Goal: Information Seeking & Learning: Learn about a topic

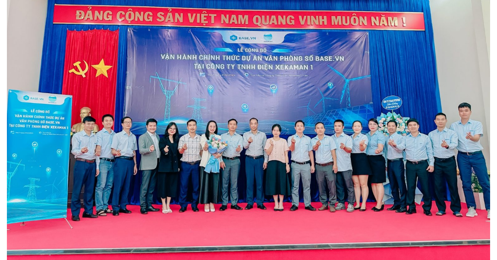
scroll to position [305, 0]
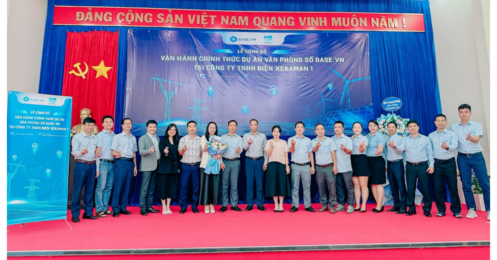
click at [300, 144] on img at bounding box center [248, 98] width 483 height 362
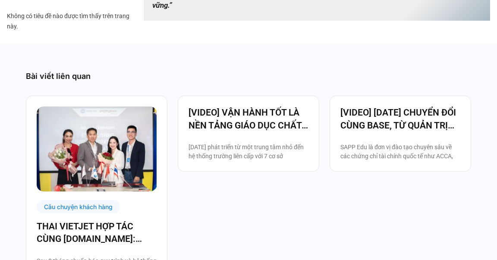
scroll to position [1681, 0]
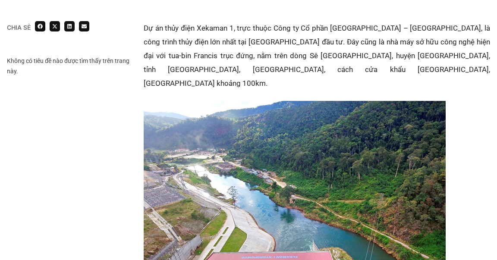
scroll to position [603, 0]
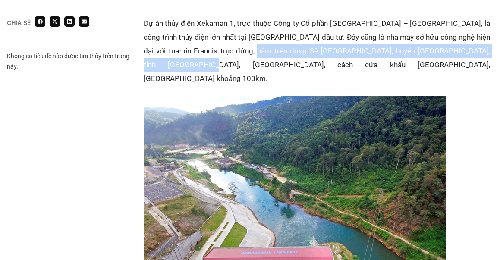
drag, startPoint x: 235, startPoint y: 50, endPoint x: 302, endPoint y: 59, distance: 67.8
click at [302, 59] on p "Dự án thủy điện Xekaman 1, trực thuộc Công ty Cổ phần [GEOGRAPHIC_DATA] – [GEOG…" at bounding box center [317, 50] width 346 height 69
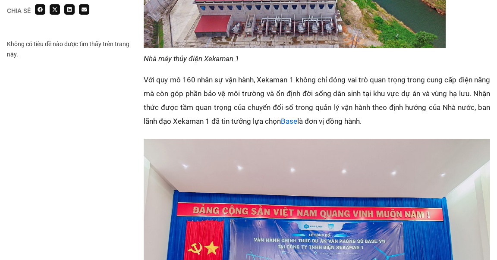
scroll to position [883, 0]
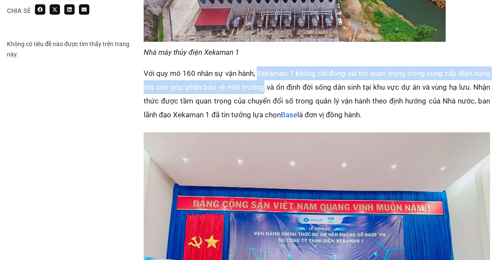
drag, startPoint x: 257, startPoint y: 61, endPoint x: 262, endPoint y: 68, distance: 8.6
click at [262, 68] on p "Với quy mô 160 nhân sự vận hành, Xekaman 1 không chỉ đóng vai trò quan trọng tr…" at bounding box center [317, 93] width 346 height 55
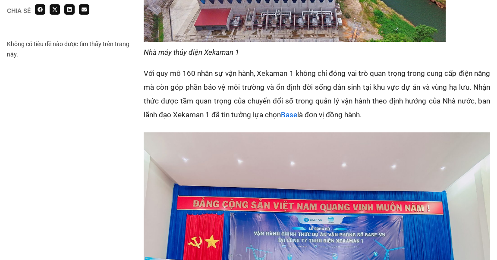
scroll to position [887, 0]
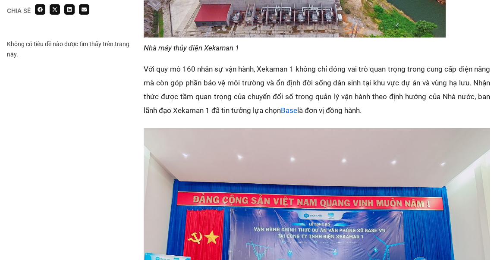
click at [261, 68] on p "Với quy mô 160 nhân sự vận hành, Xekaman 1 không chỉ đóng vai trò quan trọng tr…" at bounding box center [317, 89] width 346 height 55
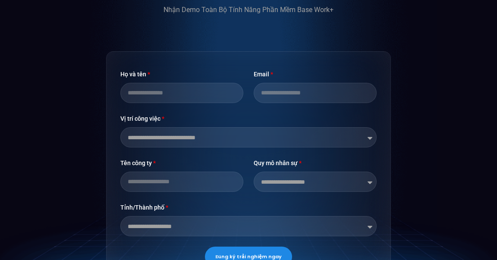
scroll to position [2153, 0]
